Goal: Task Accomplishment & Management: Use online tool/utility

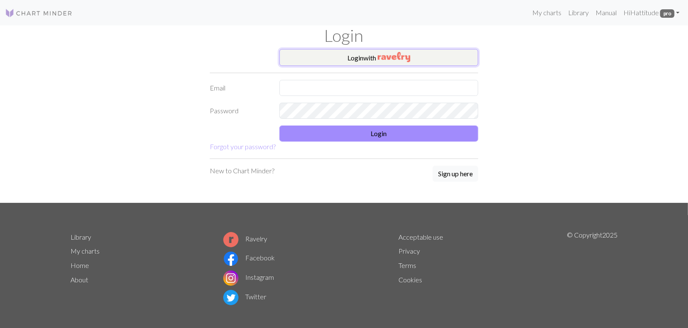
click at [337, 58] on button "Login with" at bounding box center [378, 57] width 199 height 17
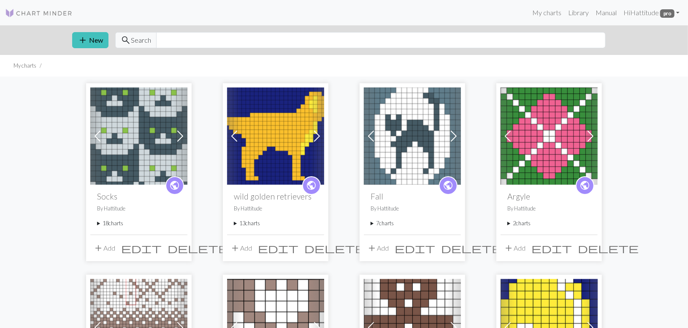
click at [99, 246] on span "add" at bounding box center [98, 248] width 10 height 12
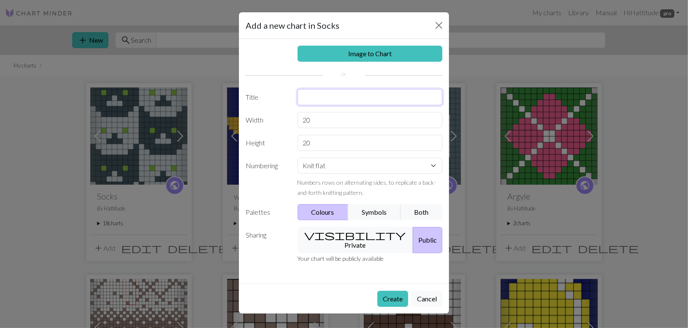
click at [323, 101] on input "text" at bounding box center [370, 97] width 145 height 16
type input "binx"
click at [331, 125] on input "20" at bounding box center [370, 120] width 145 height 16
type input "2"
type input "18"
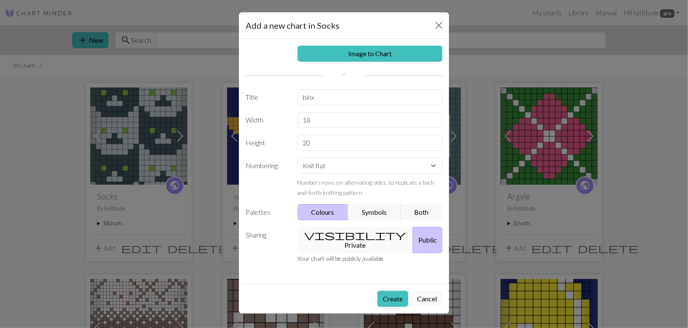
click at [312, 234] on button "visibility Private" at bounding box center [356, 240] width 116 height 26
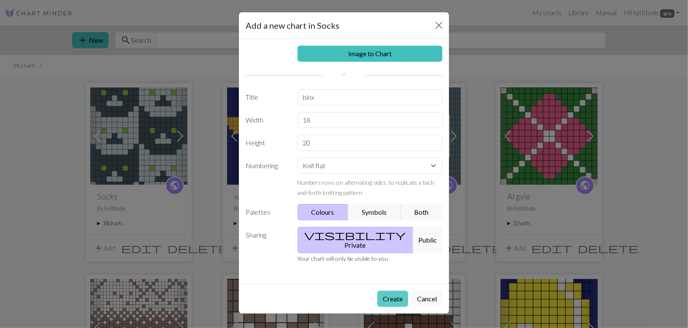
click at [386, 290] on button "Create" at bounding box center [392, 298] width 31 height 16
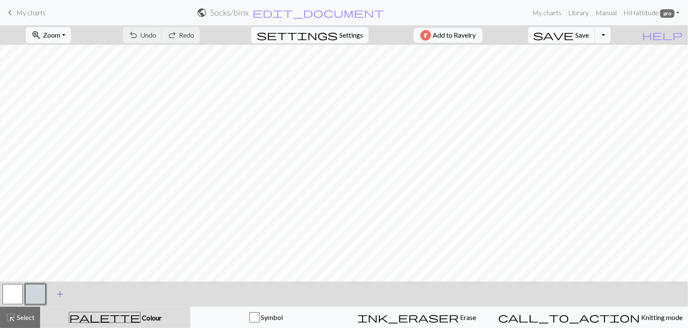
click at [62, 291] on span "add" at bounding box center [60, 294] width 10 height 12
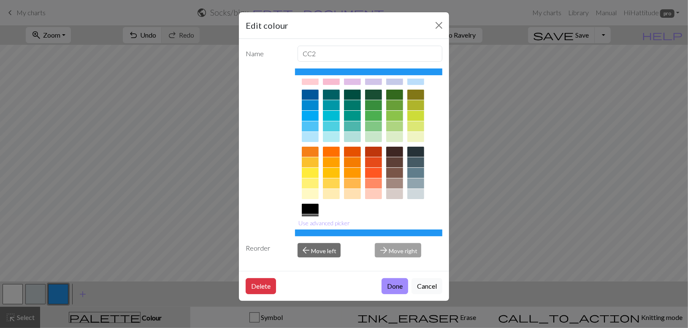
scroll to position [102, 0]
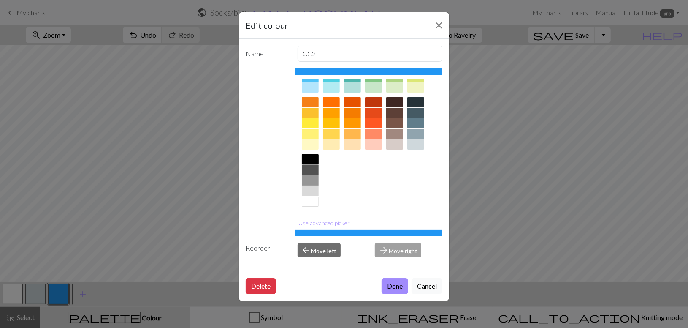
click at [308, 161] on div at bounding box center [310, 159] width 17 height 10
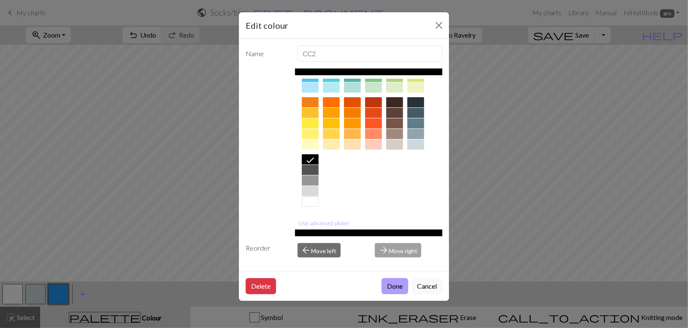
click at [397, 283] on button "Done" at bounding box center [395, 286] width 27 height 16
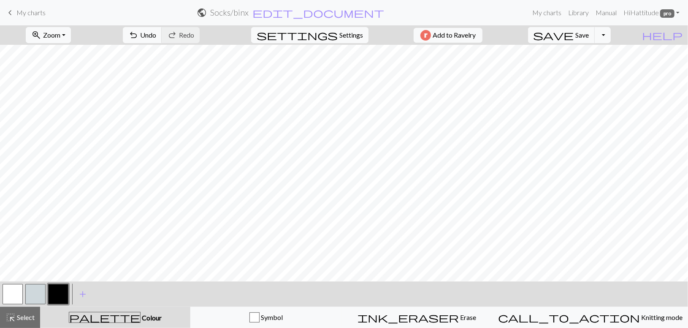
click at [41, 291] on button "button" at bounding box center [35, 294] width 20 height 20
click at [31, 291] on button "button" at bounding box center [35, 294] width 20 height 20
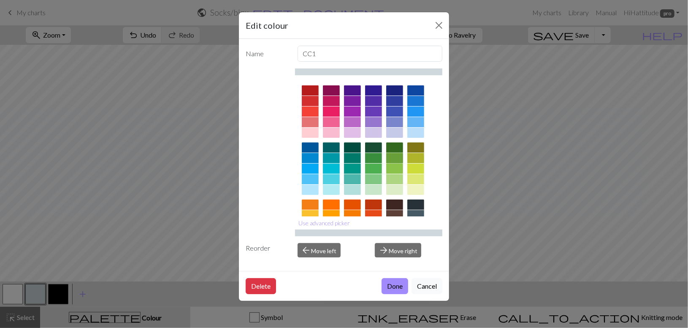
click at [393, 163] on div at bounding box center [394, 158] width 17 height 10
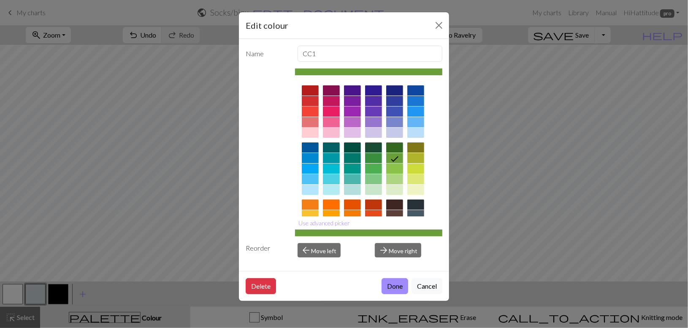
click at [391, 170] on div at bounding box center [394, 168] width 17 height 10
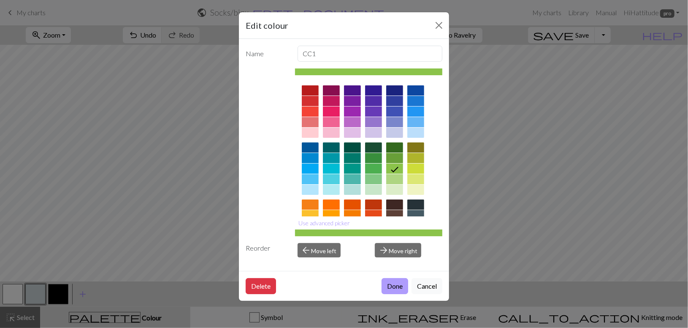
click at [387, 284] on button "Done" at bounding box center [395, 286] width 27 height 16
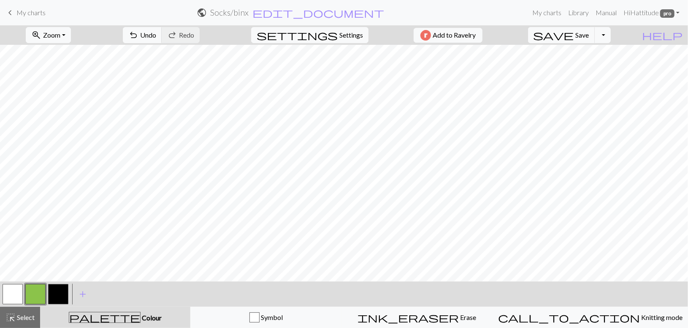
click at [53, 290] on button "button" at bounding box center [58, 294] width 20 height 20
click at [35, 288] on button "button" at bounding box center [35, 294] width 20 height 20
click at [18, 292] on button "button" at bounding box center [13, 294] width 20 height 20
click at [79, 275] on div "zoom_in Zoom Zoom Fit all Fit width Fit height 50% 100% 150% 200% undo Undo Und…" at bounding box center [344, 176] width 688 height 302
click at [49, 295] on button "button" at bounding box center [58, 294] width 20 height 20
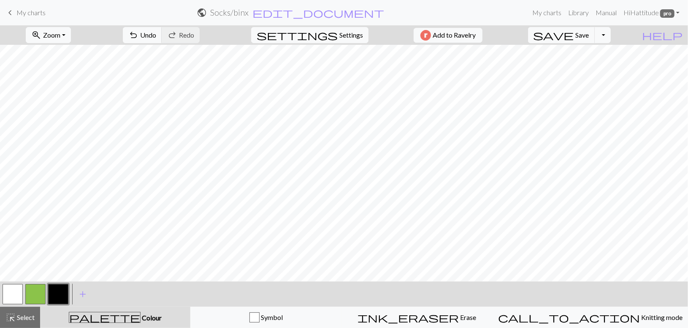
drag, startPoint x: 16, startPoint y: 288, endPoint x: 19, endPoint y: 284, distance: 5.7
click at [16, 287] on button "button" at bounding box center [13, 294] width 20 height 20
click at [54, 290] on button "button" at bounding box center [58, 294] width 20 height 20
drag, startPoint x: 8, startPoint y: 293, endPoint x: 17, endPoint y: 283, distance: 14.3
click at [9, 290] on button "button" at bounding box center [13, 294] width 20 height 20
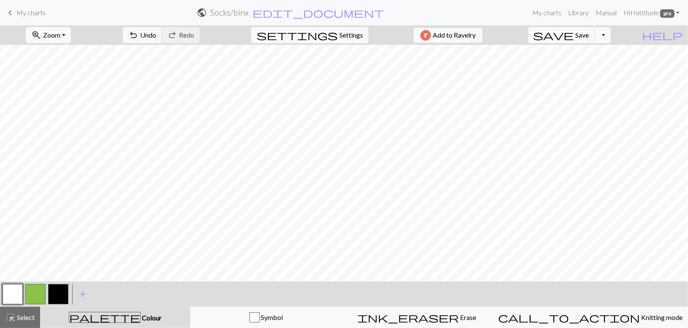
click at [55, 290] on button "button" at bounding box center [58, 294] width 20 height 20
drag, startPoint x: 13, startPoint y: 292, endPoint x: 24, endPoint y: 282, distance: 14.1
click at [13, 291] on button "button" at bounding box center [13, 294] width 20 height 20
drag, startPoint x: 57, startPoint y: 295, endPoint x: 81, endPoint y: 286, distance: 26.0
click at [65, 291] on button "button" at bounding box center [58, 294] width 20 height 20
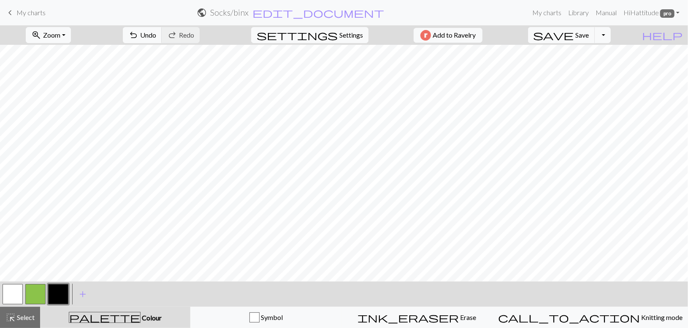
click at [6, 291] on button "button" at bounding box center [13, 294] width 20 height 20
drag, startPoint x: 59, startPoint y: 292, endPoint x: 67, endPoint y: 284, distance: 11.3
click at [60, 291] on button "button" at bounding box center [58, 294] width 20 height 20
click at [55, 288] on button "button" at bounding box center [58, 294] width 20 height 20
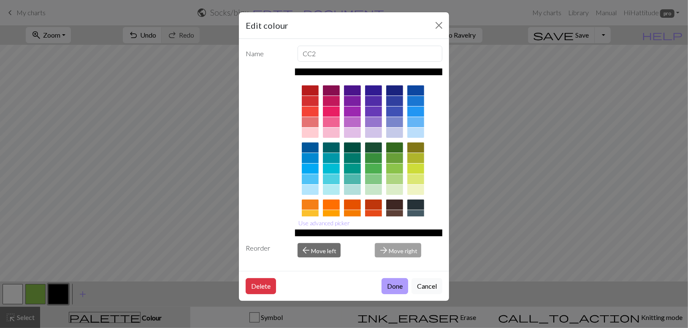
click at [385, 284] on button "Done" at bounding box center [395, 286] width 27 height 16
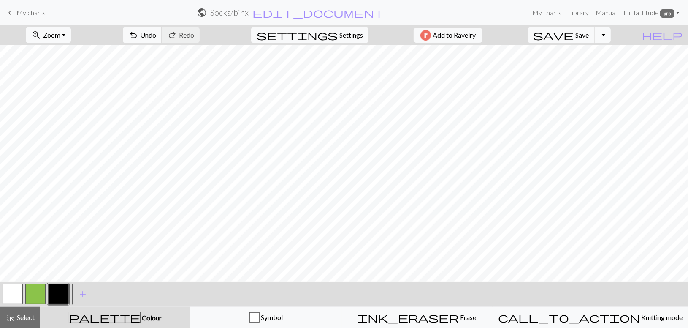
click at [21, 291] on button "button" at bounding box center [13, 294] width 20 height 20
drag, startPoint x: 64, startPoint y: 291, endPoint x: 81, endPoint y: 285, distance: 18.3
click at [65, 291] on button "button" at bounding box center [58, 294] width 20 height 20
drag, startPoint x: 11, startPoint y: 292, endPoint x: 21, endPoint y: 283, distance: 13.7
click at [14, 289] on button "button" at bounding box center [13, 294] width 20 height 20
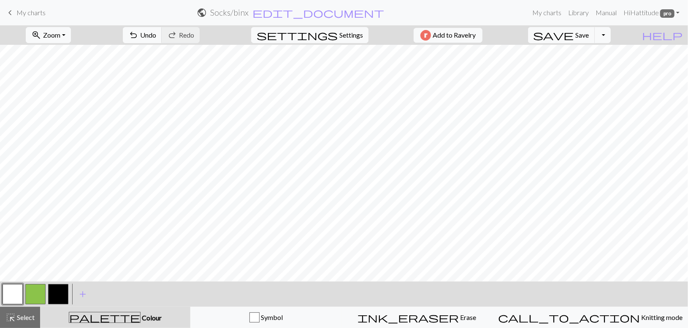
drag, startPoint x: 60, startPoint y: 292, endPoint x: 71, endPoint y: 284, distance: 13.9
click at [60, 291] on button "button" at bounding box center [58, 294] width 20 height 20
drag, startPoint x: 8, startPoint y: 291, endPoint x: 23, endPoint y: 284, distance: 16.8
click at [23, 284] on button "button" at bounding box center [13, 294] width 20 height 20
drag, startPoint x: 59, startPoint y: 294, endPoint x: 78, endPoint y: 283, distance: 21.9
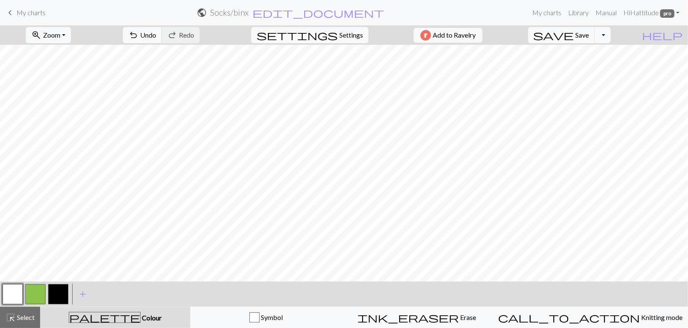
click at [61, 292] on button "button" at bounding box center [58, 294] width 20 height 20
click at [6, 291] on button "button" at bounding box center [13, 294] width 20 height 20
click at [64, 293] on button "button" at bounding box center [58, 294] width 20 height 20
drag, startPoint x: 12, startPoint y: 298, endPoint x: 24, endPoint y: 284, distance: 18.9
click at [16, 292] on button "button" at bounding box center [13, 294] width 20 height 20
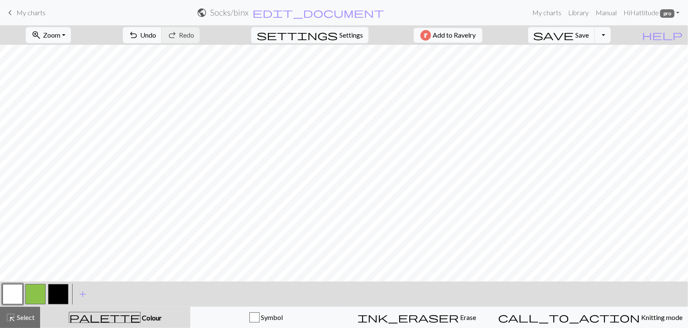
drag, startPoint x: 58, startPoint y: 295, endPoint x: 65, endPoint y: 289, distance: 9.0
click at [60, 292] on button "button" at bounding box center [58, 294] width 20 height 20
click at [138, 35] on span "undo" at bounding box center [133, 35] width 10 height 12
click at [138, 33] on span "undo" at bounding box center [133, 35] width 10 height 12
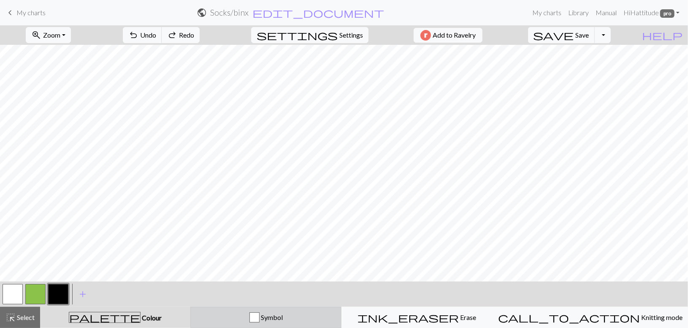
drag, startPoint x: 206, startPoint y: 324, endPoint x: 213, endPoint y: 330, distance: 8.7
drag, startPoint x: 9, startPoint y: 287, endPoint x: 11, endPoint y: 284, distance: 4.3
click at [9, 287] on button "button" at bounding box center [13, 294] width 20 height 20
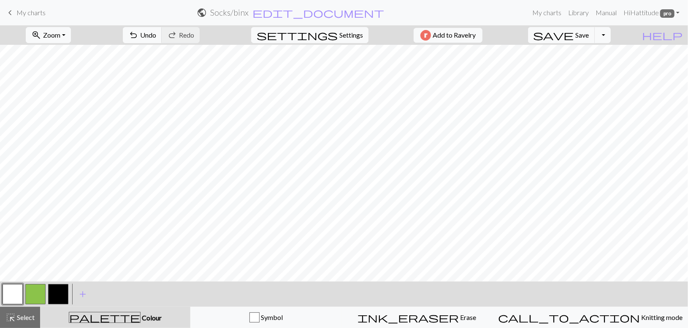
drag, startPoint x: 55, startPoint y: 294, endPoint x: 63, endPoint y: 282, distance: 14.6
click at [58, 291] on button "button" at bounding box center [58, 294] width 20 height 20
click at [162, 33] on button "undo Undo Undo" at bounding box center [142, 35] width 39 height 16
drag, startPoint x: 13, startPoint y: 292, endPoint x: 25, endPoint y: 283, distance: 14.5
click at [21, 286] on button "button" at bounding box center [13, 294] width 20 height 20
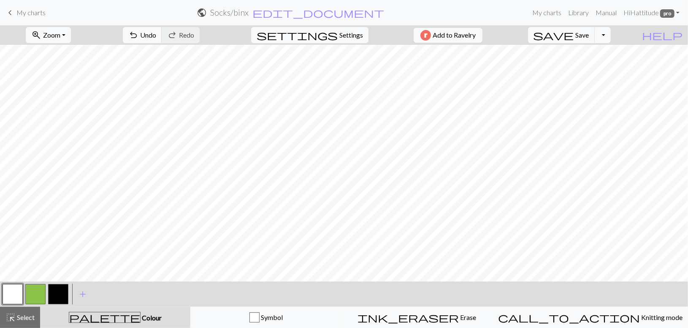
click at [5, 290] on button "button" at bounding box center [13, 294] width 20 height 20
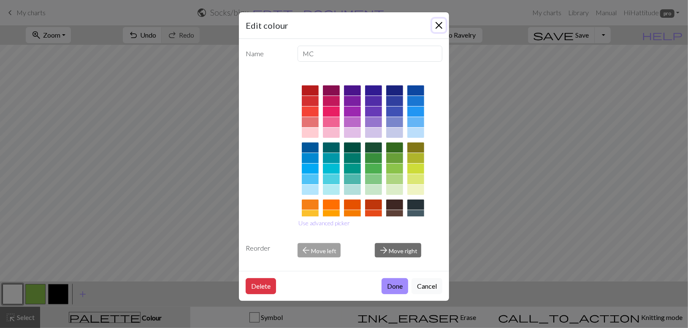
click at [438, 23] on button "Close" at bounding box center [439, 26] width 14 height 14
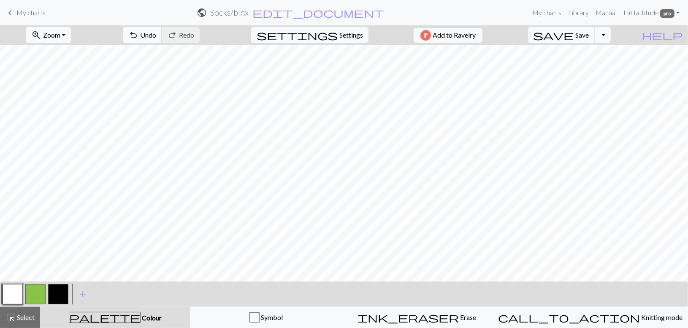
drag, startPoint x: 55, startPoint y: 296, endPoint x: 86, endPoint y: 282, distance: 33.6
click at [57, 295] on button "button" at bounding box center [58, 294] width 20 height 20
click at [4, 292] on button "button" at bounding box center [13, 294] width 20 height 20
click at [58, 291] on button "button" at bounding box center [58, 294] width 20 height 20
click at [14, 290] on button "button" at bounding box center [13, 294] width 20 height 20
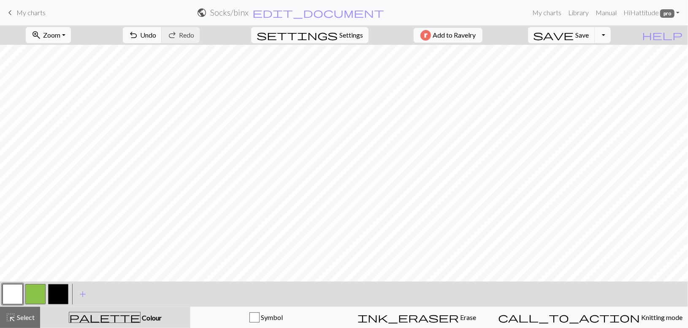
drag, startPoint x: 66, startPoint y: 290, endPoint x: 116, endPoint y: 282, distance: 50.0
click at [66, 290] on button "button" at bounding box center [58, 294] width 20 height 20
drag, startPoint x: 15, startPoint y: 290, endPoint x: 21, endPoint y: 282, distance: 9.7
click at [16, 288] on button "button" at bounding box center [13, 294] width 20 height 20
click at [58, 290] on button "button" at bounding box center [58, 294] width 20 height 20
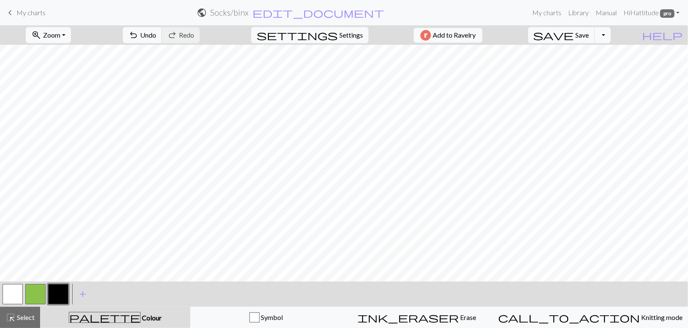
click at [61, 289] on button "button" at bounding box center [58, 294] width 20 height 20
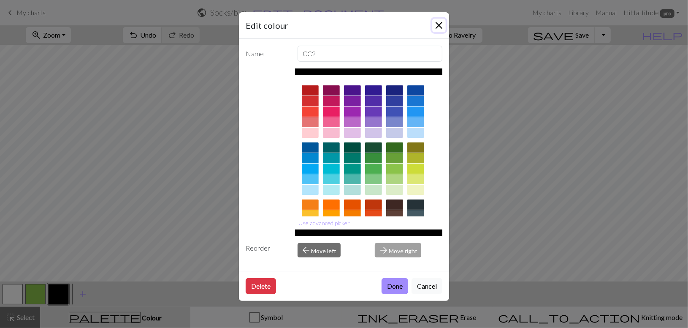
click at [444, 27] on button "Close" at bounding box center [439, 26] width 14 height 14
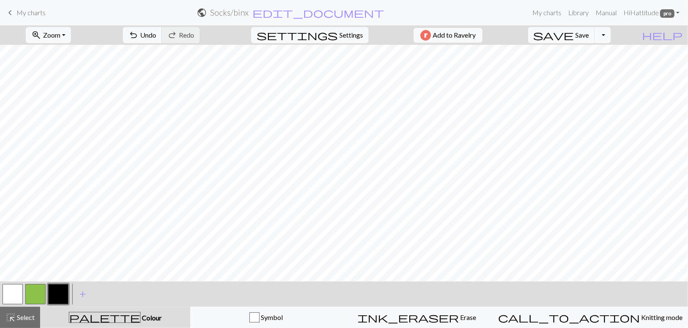
click at [13, 289] on button "button" at bounding box center [13, 294] width 20 height 20
click at [64, 291] on button "button" at bounding box center [58, 294] width 20 height 20
drag, startPoint x: 13, startPoint y: 290, endPoint x: 33, endPoint y: 282, distance: 22.1
click at [17, 288] on button "button" at bounding box center [13, 294] width 20 height 20
drag, startPoint x: 61, startPoint y: 296, endPoint x: 78, endPoint y: 285, distance: 20.1
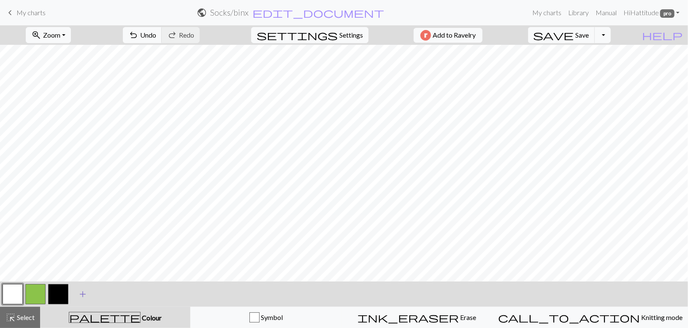
click at [62, 295] on button "button" at bounding box center [58, 294] width 20 height 20
click at [156, 33] on span "Undo" at bounding box center [148, 35] width 16 height 8
drag, startPoint x: 16, startPoint y: 296, endPoint x: 39, endPoint y: 284, distance: 26.2
click at [20, 292] on button "button" at bounding box center [13, 294] width 20 height 20
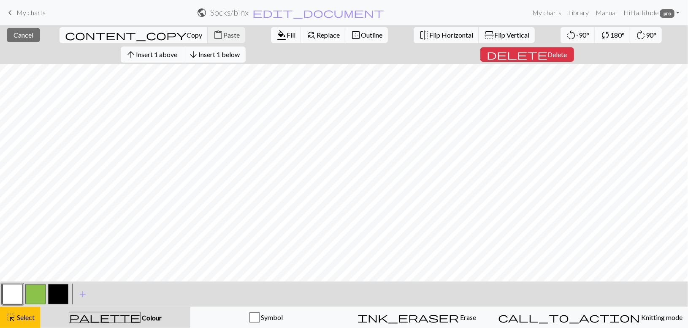
click at [240, 50] on span "Insert 1 below" at bounding box center [219, 54] width 41 height 8
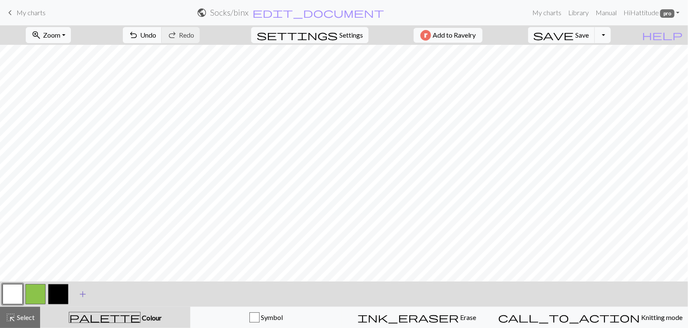
click at [81, 294] on span "add" at bounding box center [83, 294] width 10 height 12
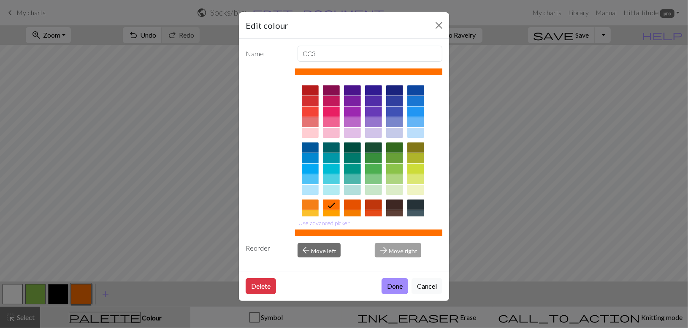
click at [354, 203] on div at bounding box center [352, 204] width 17 height 10
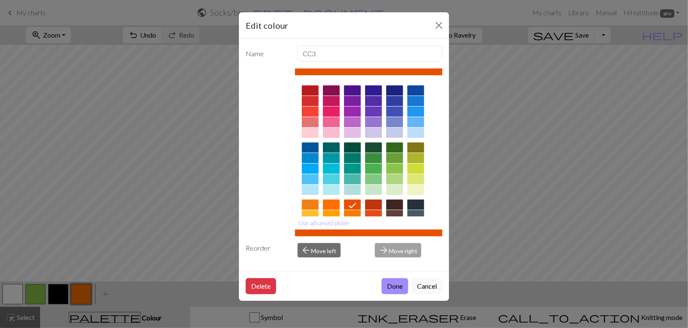
click at [395, 283] on button "Done" at bounding box center [395, 286] width 27 height 16
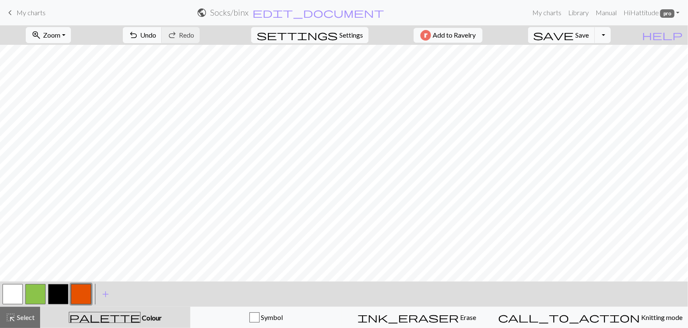
click at [83, 292] on button "button" at bounding box center [81, 294] width 20 height 20
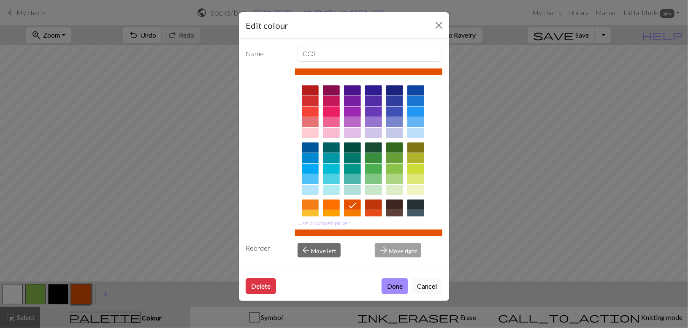
click at [330, 110] on div at bounding box center [331, 111] width 17 height 10
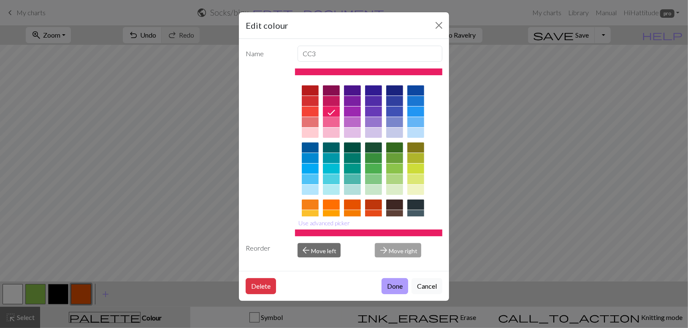
click at [390, 282] on button "Done" at bounding box center [395, 286] width 27 height 16
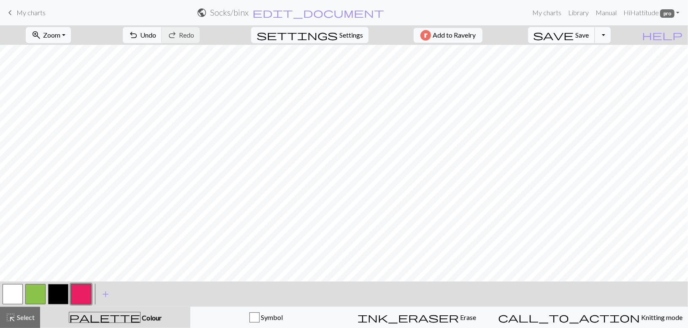
click at [574, 32] on span "save" at bounding box center [553, 35] width 41 height 12
click at [81, 294] on button "button" at bounding box center [81, 294] width 20 height 20
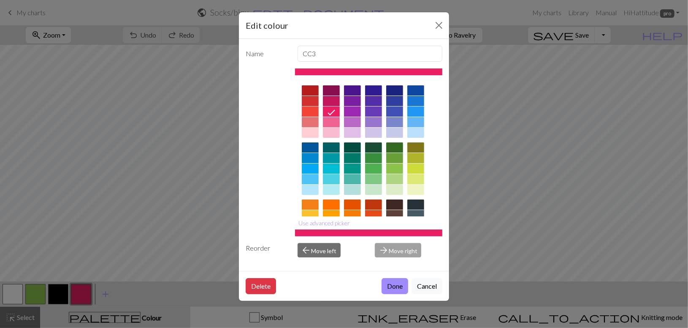
scroll to position [96, 0]
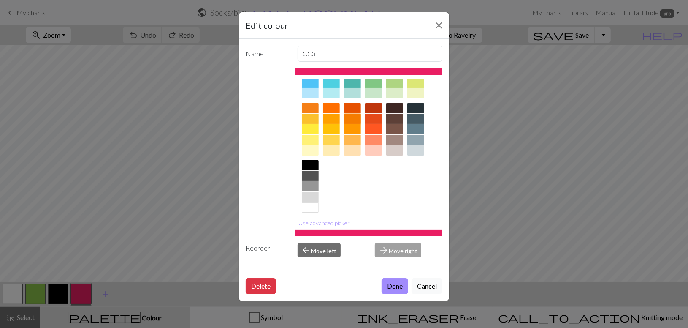
click at [349, 116] on div at bounding box center [352, 119] width 17 height 10
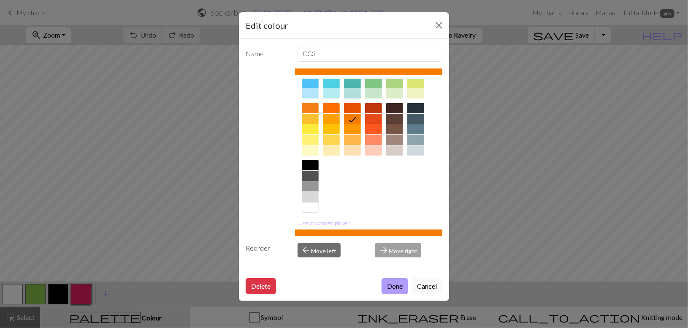
click at [396, 282] on button "Done" at bounding box center [395, 286] width 27 height 16
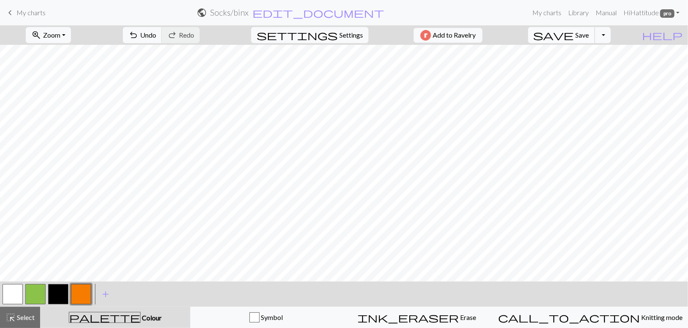
click at [591, 39] on button "save Save Save" at bounding box center [561, 35] width 67 height 16
click at [611, 35] on button "Toggle Dropdown" at bounding box center [603, 35] width 16 height 16
click at [610, 65] on button "save_alt Download" at bounding box center [540, 67] width 139 height 14
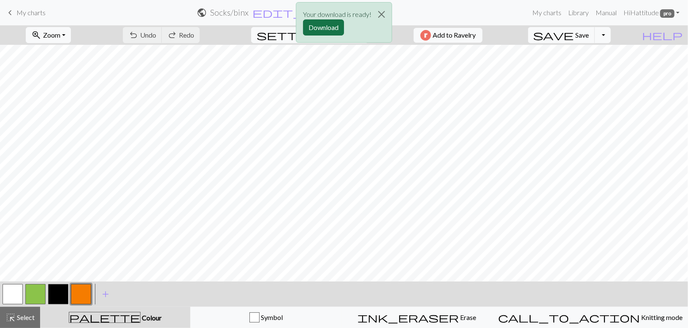
click at [326, 27] on button "Download" at bounding box center [323, 27] width 41 height 16
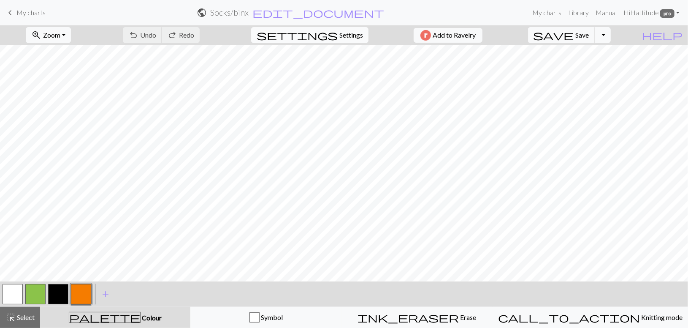
click at [329, 32] on span "settings" at bounding box center [297, 35] width 81 height 12
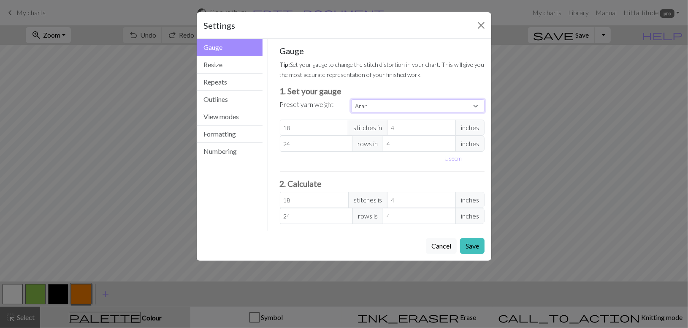
click at [351, 99] on select "Custom Square Lace Light Fingering Fingering Sport Double knit Worsted Aran Bul…" at bounding box center [417, 105] width 133 height 13
select select "fingering"
click option "Fingering" at bounding box center [0, 0] width 0 height 0
type input "28"
type input "36"
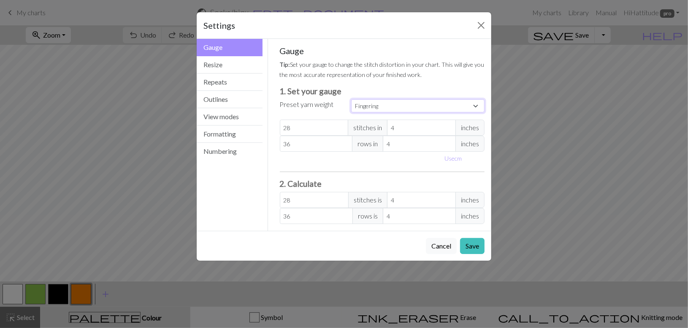
type input "28"
type input "36"
click at [233, 118] on button "View modes" at bounding box center [230, 116] width 66 height 17
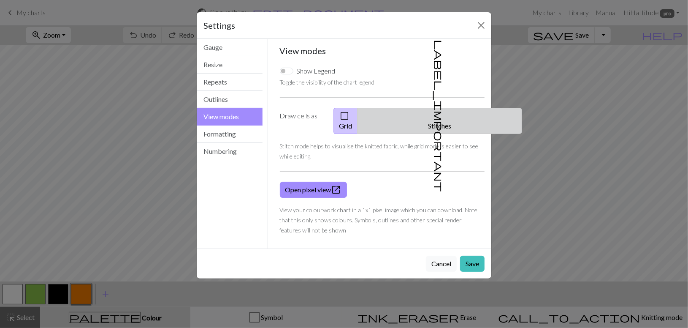
click at [442, 118] on button "label_important Stitches" at bounding box center [439, 121] width 165 height 26
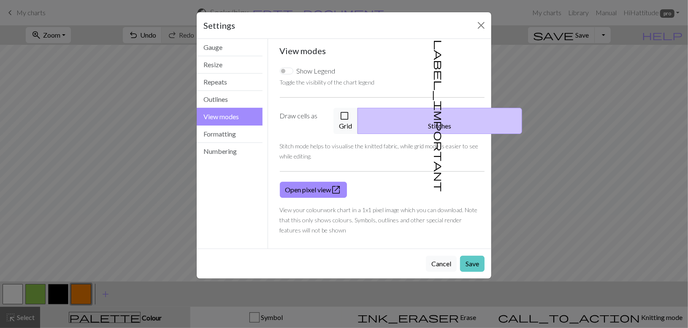
click at [468, 255] on button "Save" at bounding box center [472, 263] width 24 height 16
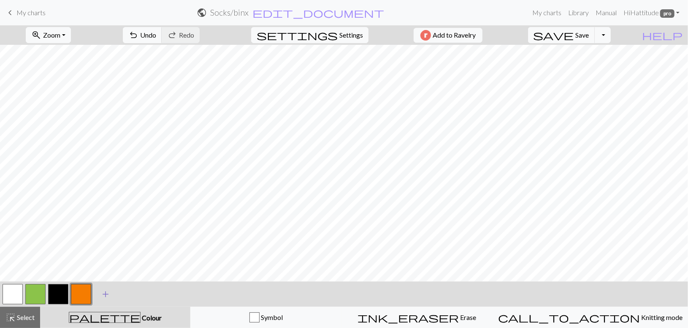
click at [106, 290] on span "add" at bounding box center [105, 294] width 10 height 12
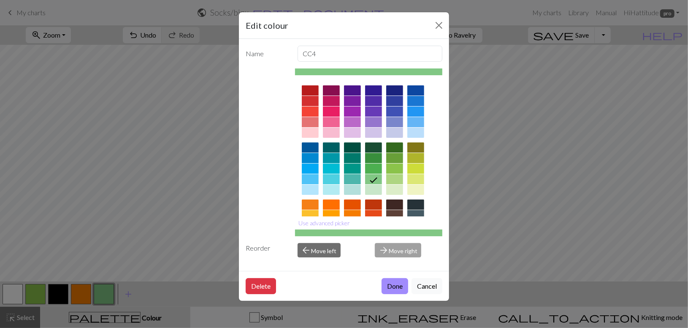
click at [330, 112] on div at bounding box center [331, 111] width 17 height 10
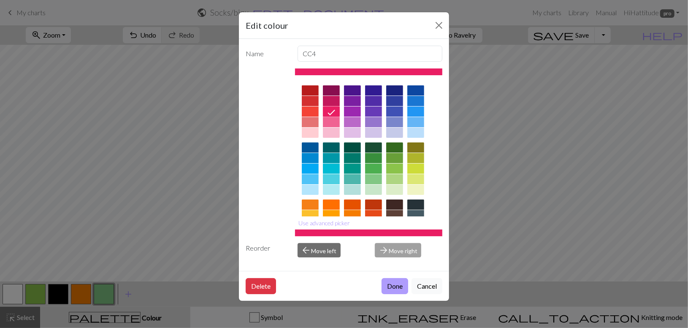
click at [388, 284] on button "Done" at bounding box center [395, 286] width 27 height 16
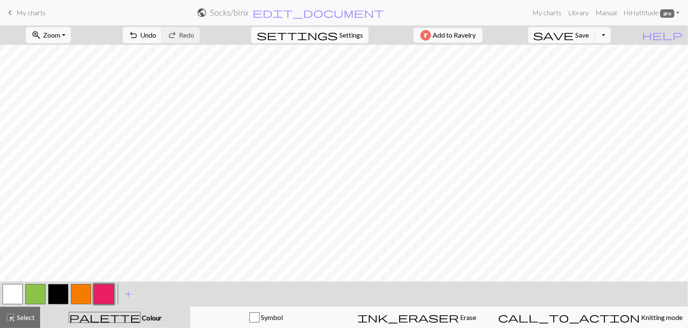
click at [344, 33] on span "Settings" at bounding box center [351, 35] width 24 height 10
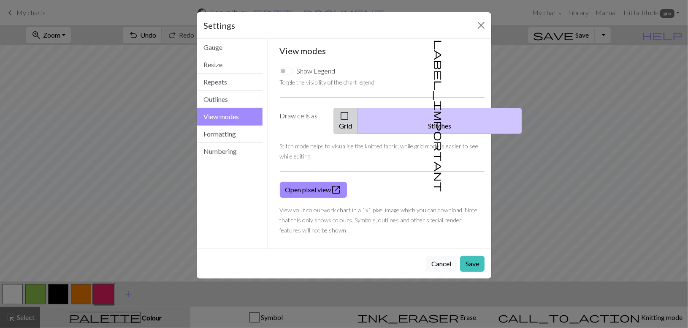
click at [358, 113] on button "check_box_outline_blank Grid" at bounding box center [345, 121] width 24 height 26
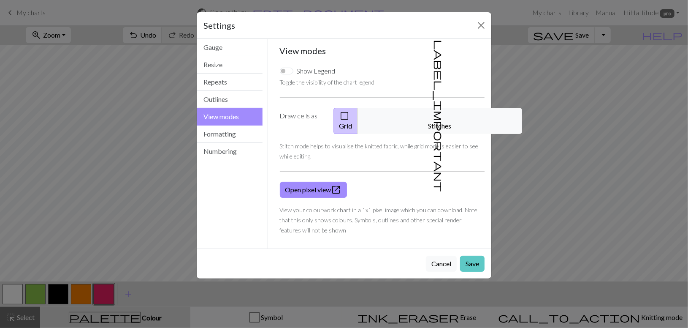
click at [476, 255] on button "Save" at bounding box center [472, 263] width 24 height 16
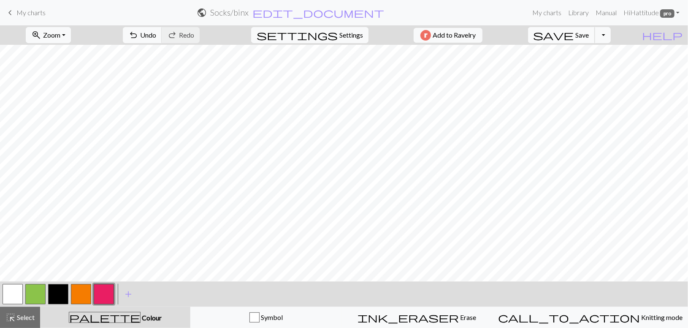
click at [589, 32] on span "Save" at bounding box center [583, 35] width 14 height 8
click at [611, 33] on button "Toggle Dropdown" at bounding box center [603, 35] width 16 height 16
click at [600, 64] on button "save_alt Download" at bounding box center [540, 67] width 139 height 14
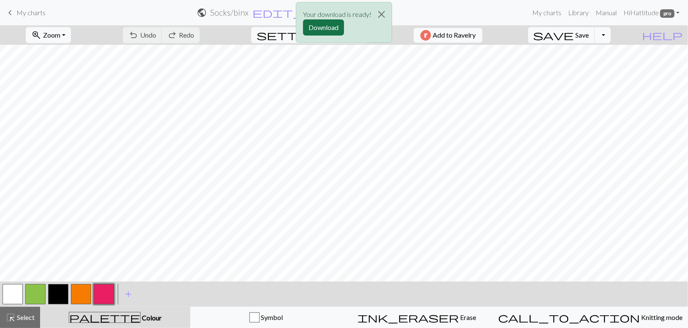
click at [316, 24] on button "Download" at bounding box center [323, 27] width 41 height 16
